Goal: Task Accomplishment & Management: Manage account settings

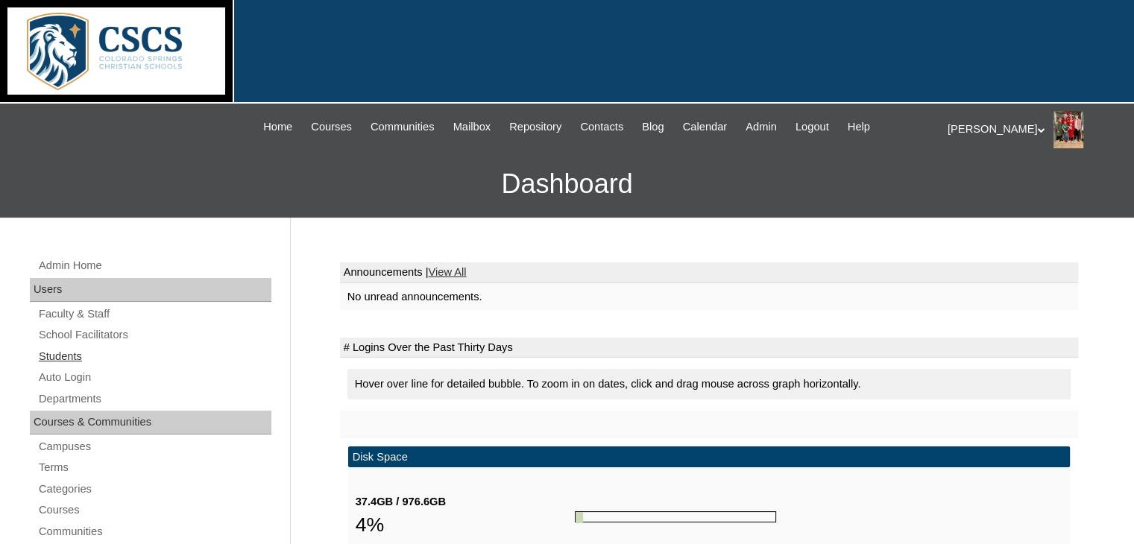
click at [79, 353] on link "Students" at bounding box center [154, 356] width 234 height 19
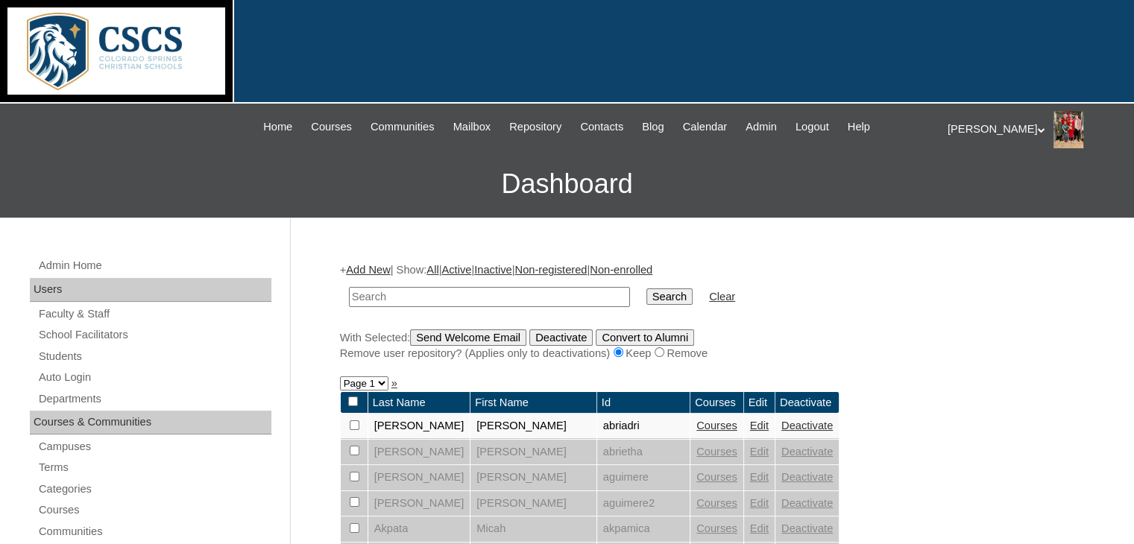
click at [430, 296] on input "text" at bounding box center [489, 297] width 281 height 20
type input "martin"
click at [646, 289] on input "Search" at bounding box center [669, 297] width 46 height 16
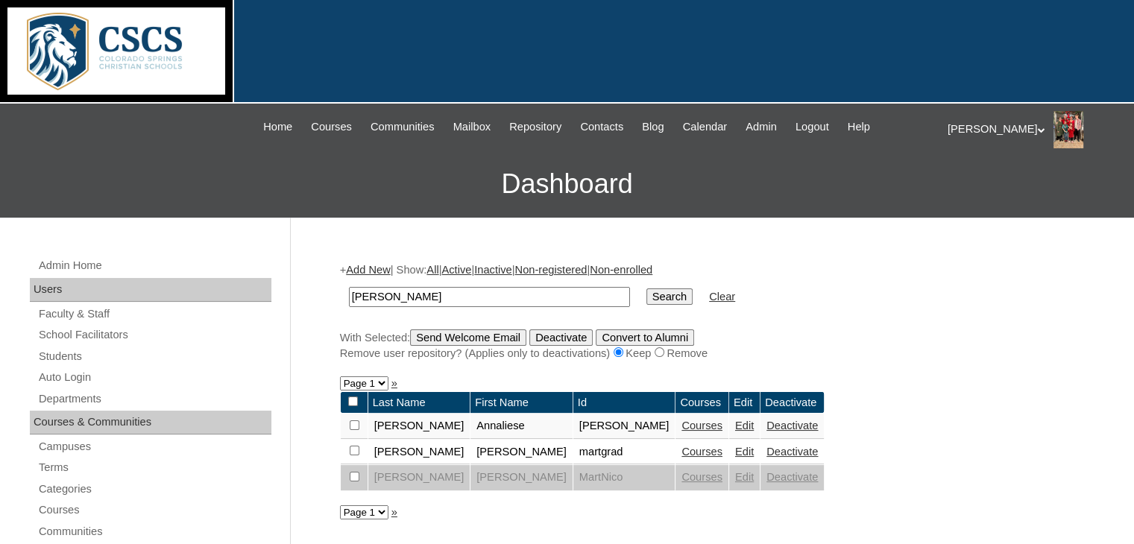
click at [681, 425] on link "Courses" at bounding box center [701, 426] width 41 height 12
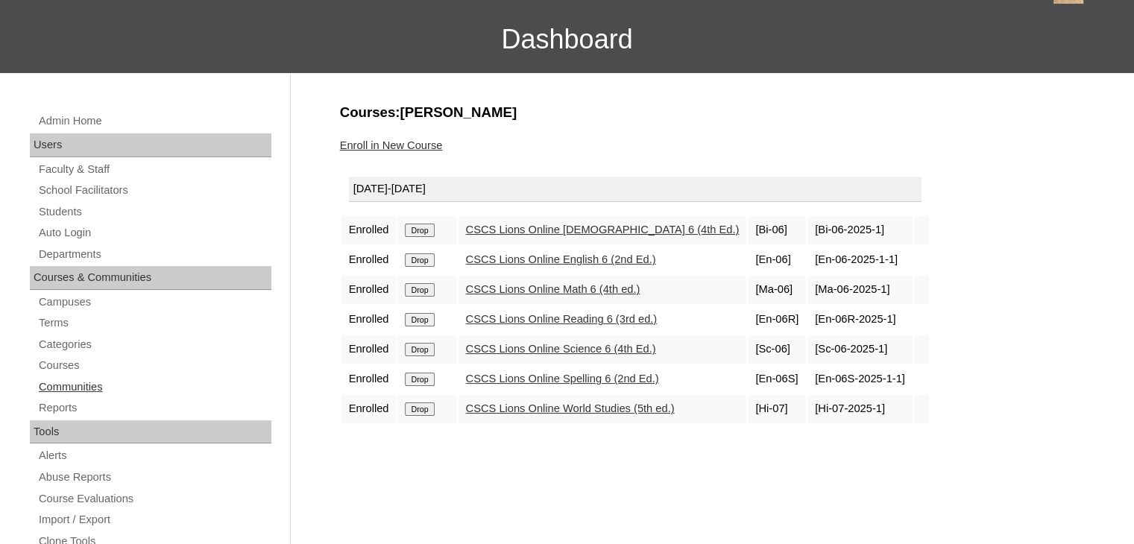
scroll to position [224, 0]
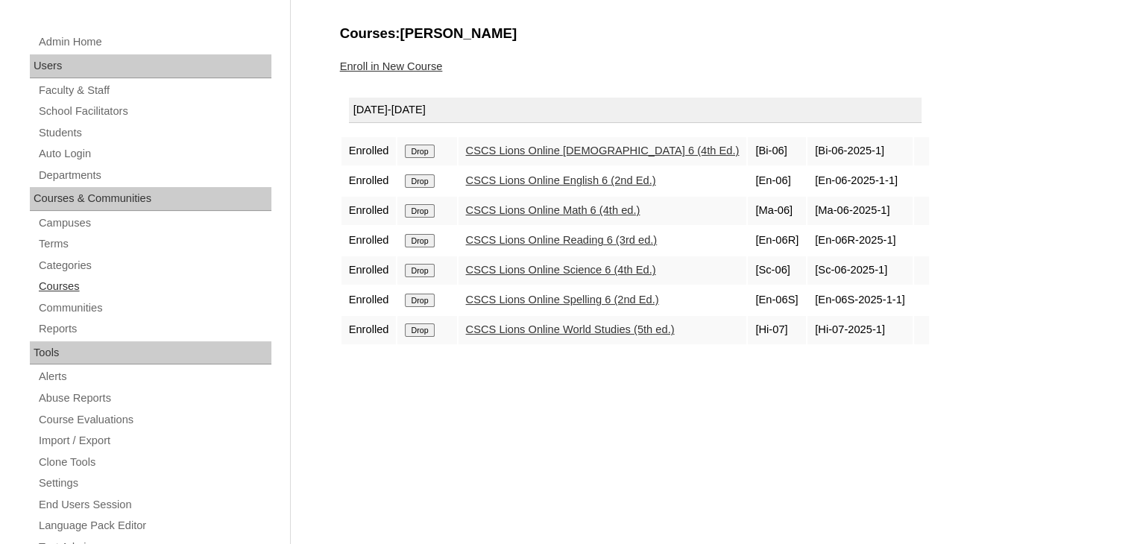
click at [55, 283] on link "Courses" at bounding box center [154, 286] width 234 height 19
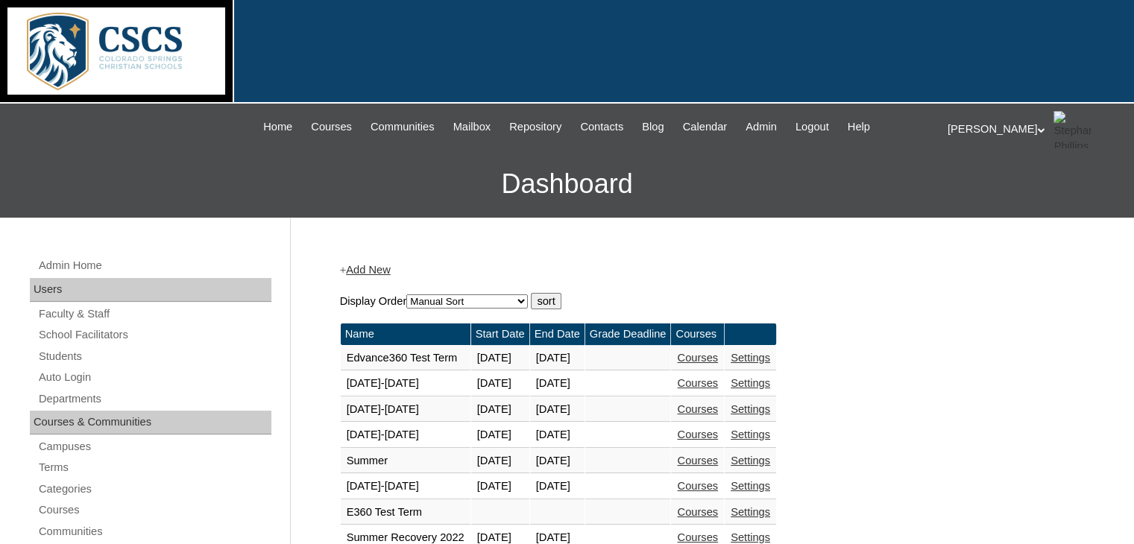
scroll to position [224, 0]
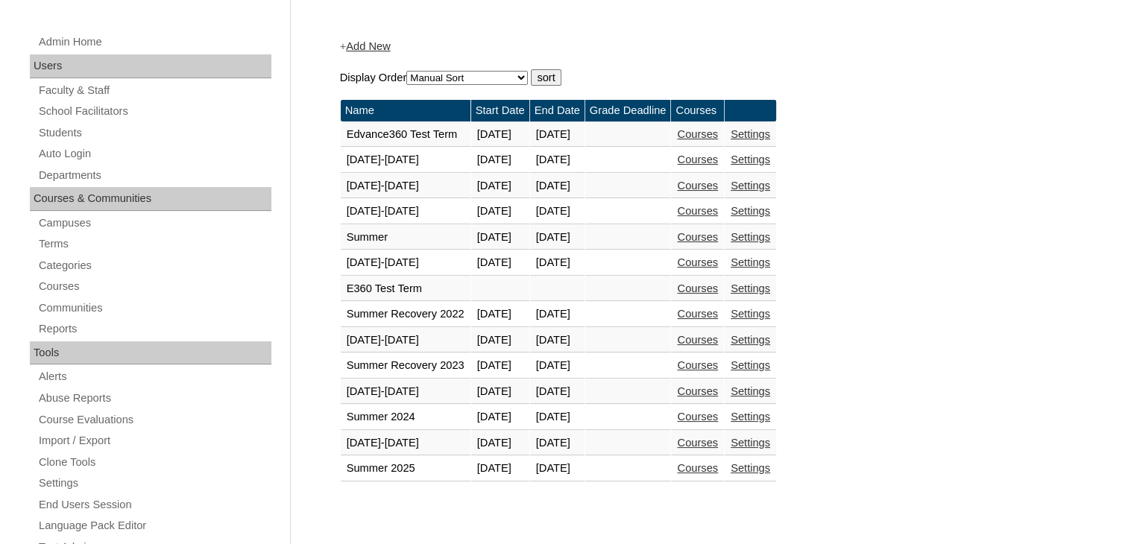
click at [718, 438] on link "Courses" at bounding box center [697, 443] width 41 height 12
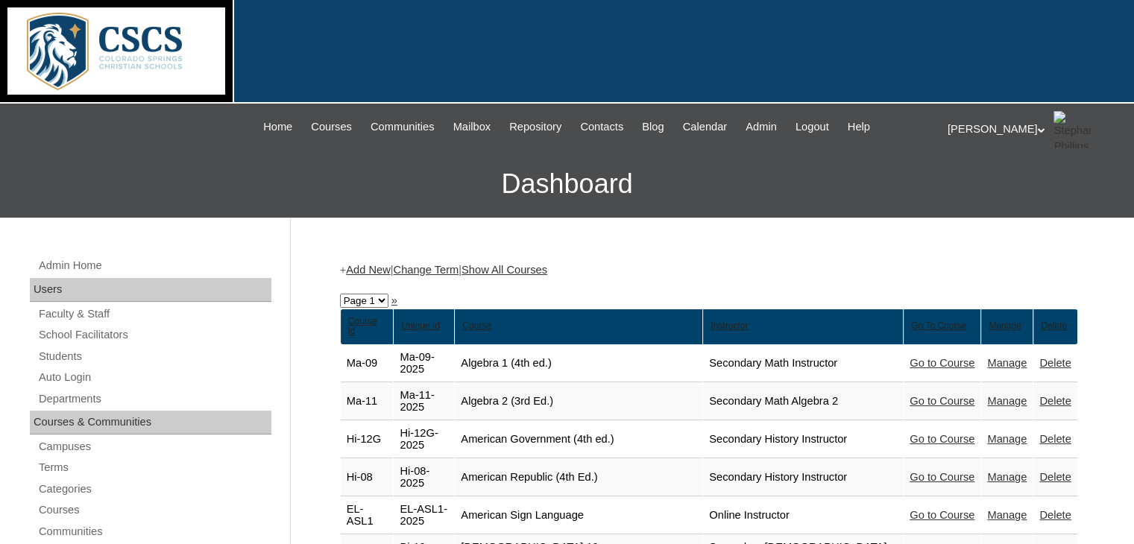
click at [532, 268] on link "Show All Courses" at bounding box center [505, 270] width 86 height 12
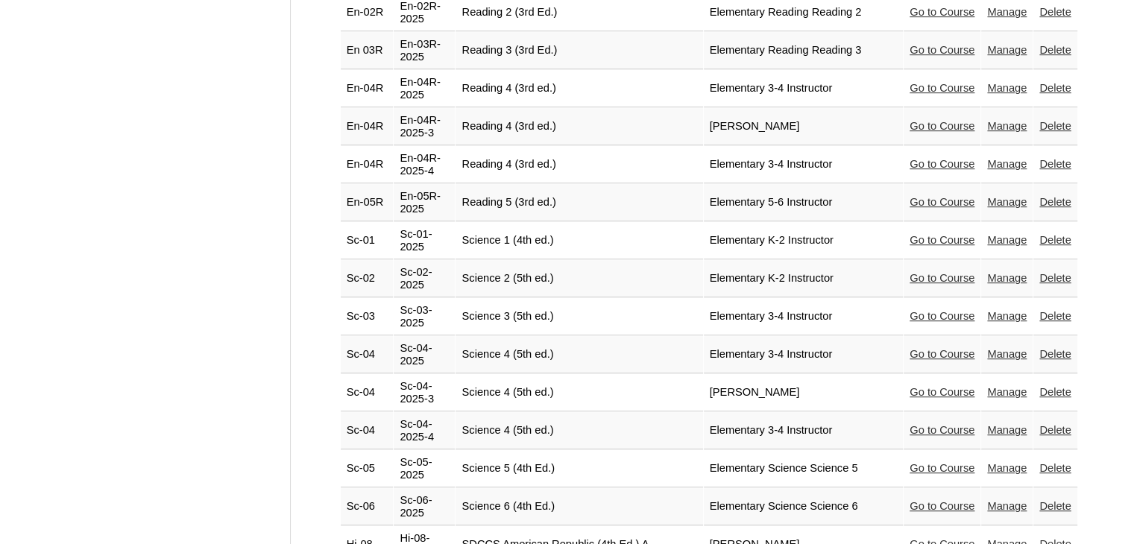
scroll to position [6486, 0]
